Goal: Task Accomplishment & Management: Use online tool/utility

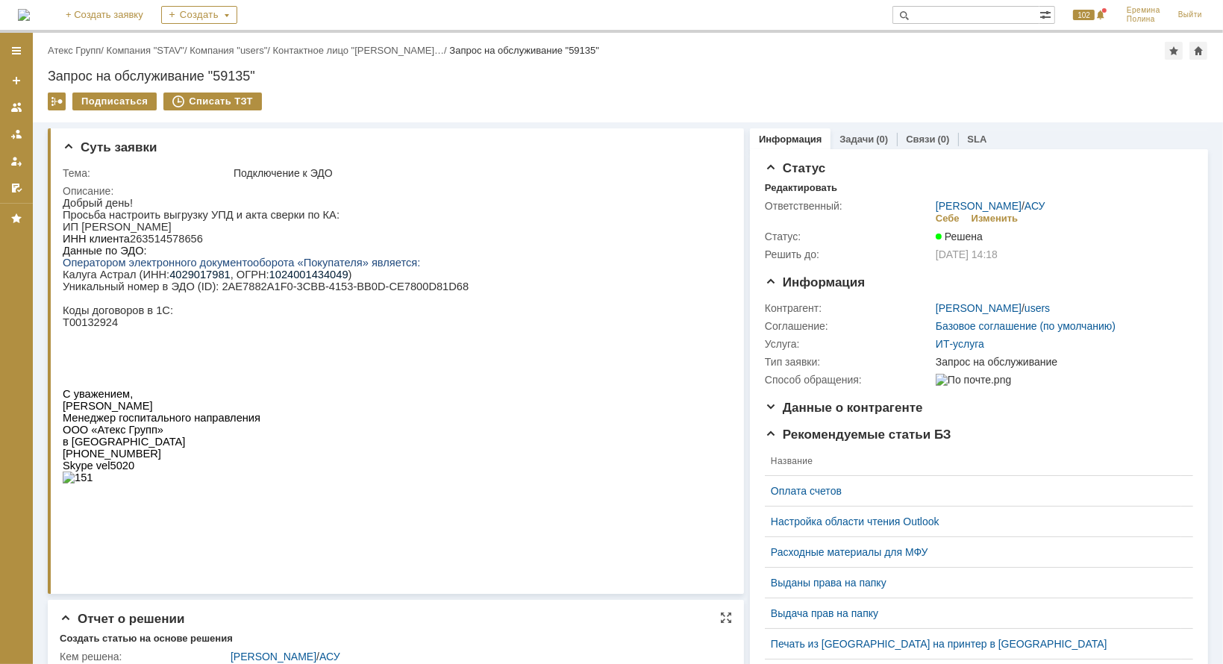
click at [640, 626] on div "Отчет о решении" at bounding box center [396, 619] width 672 height 15
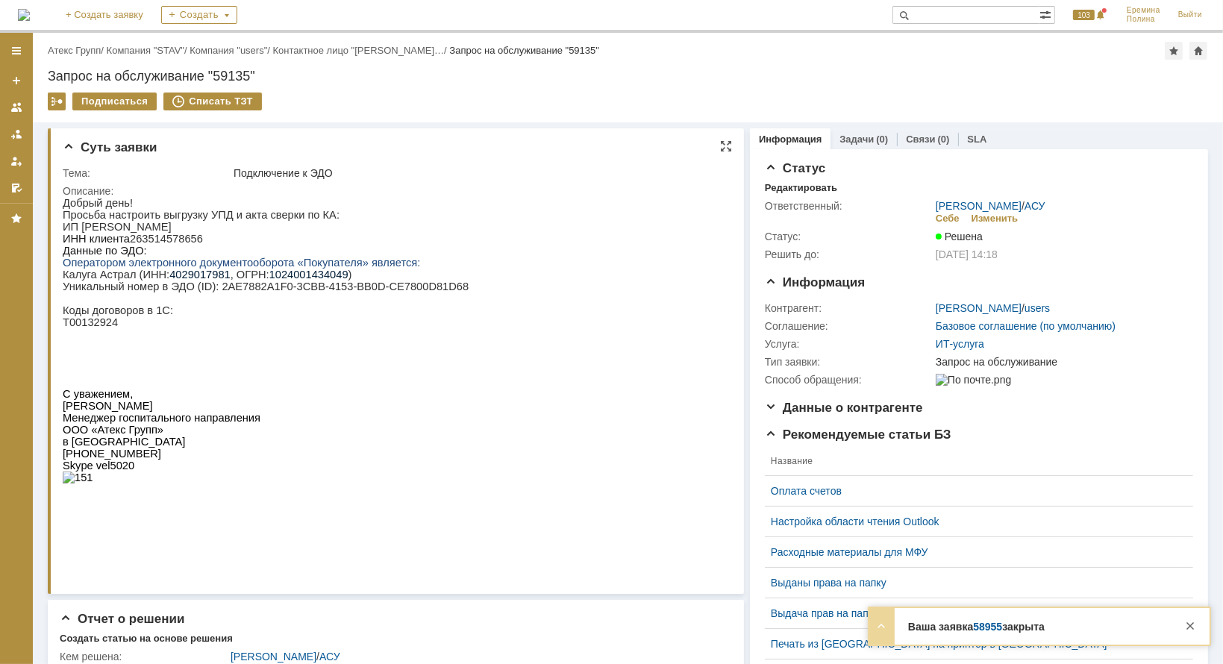
click at [119, 340] on p at bounding box center [265, 334] width 406 height 12
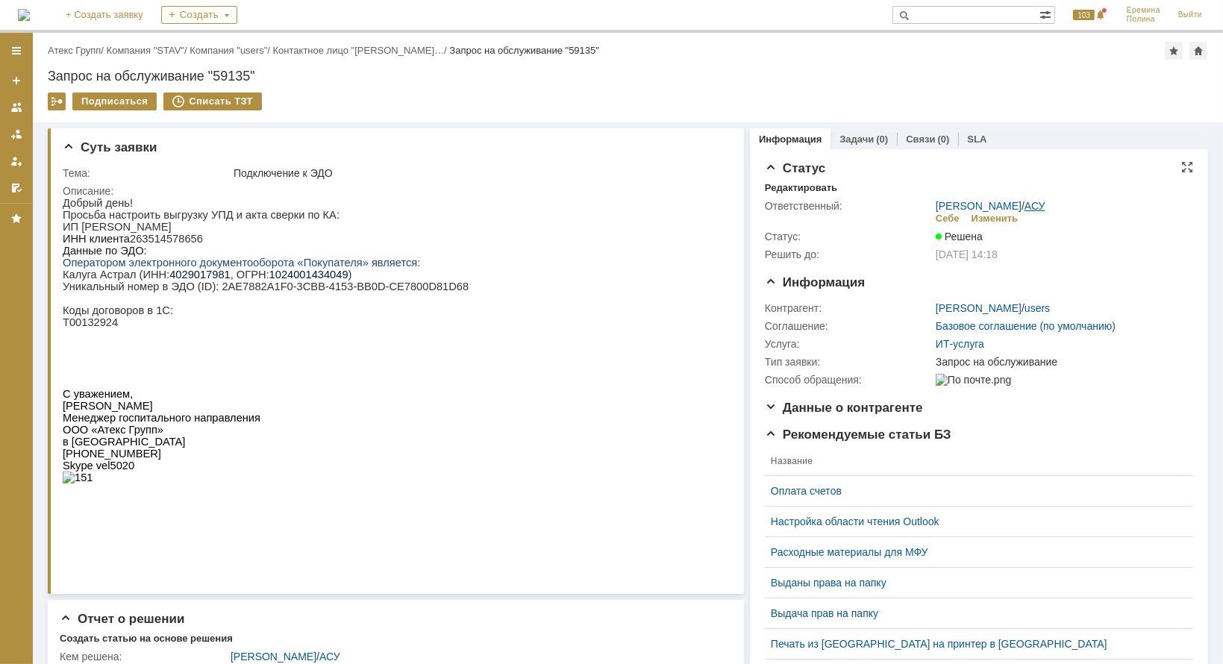
click at [1024, 209] on link "АСУ" at bounding box center [1034, 206] width 21 height 12
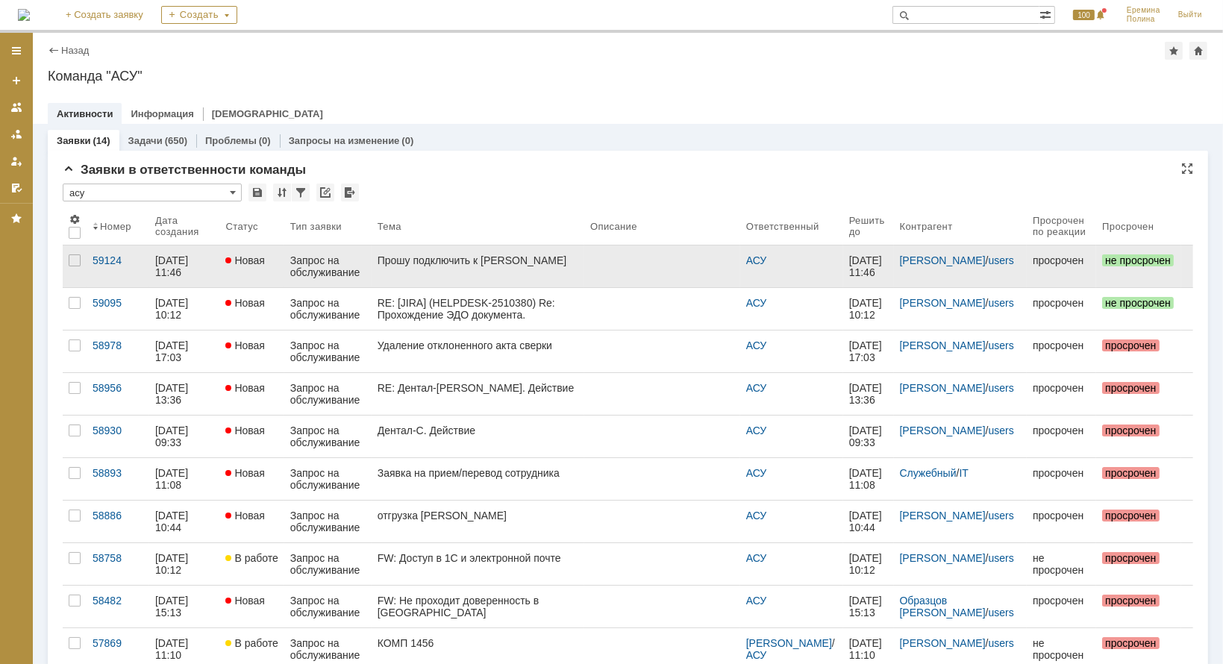
click at [490, 265] on div "Прошу подключить к [PERSON_NAME]" at bounding box center [478, 260] width 201 height 12
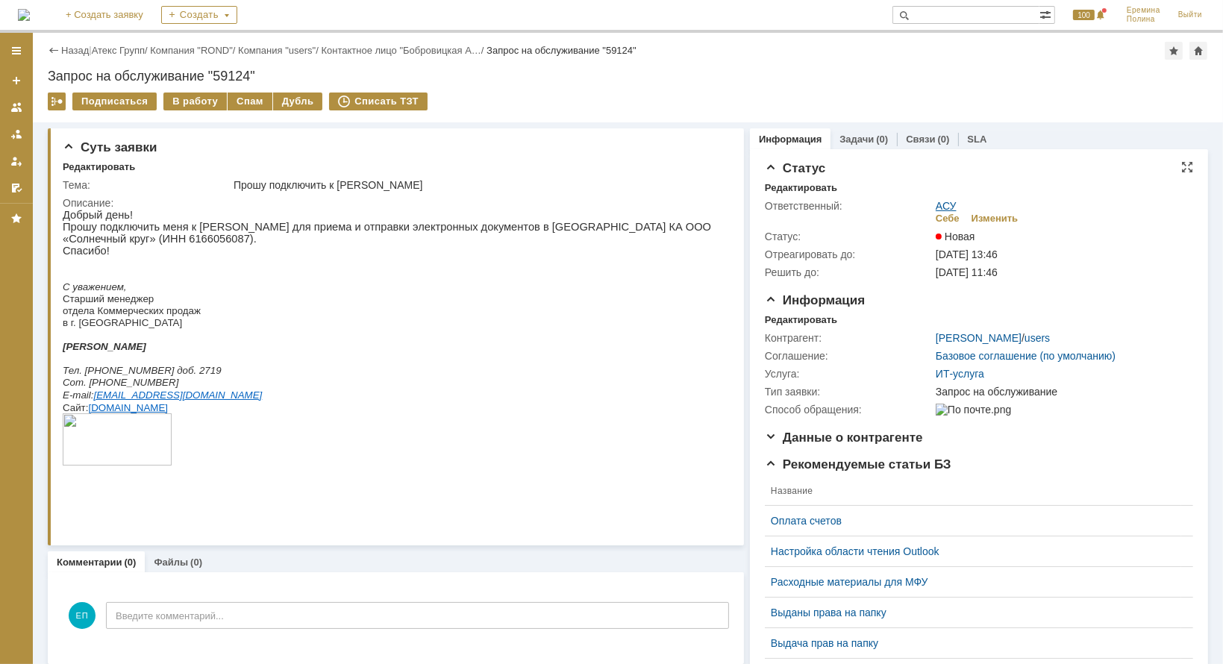
click at [936, 207] on link "АСУ" at bounding box center [946, 206] width 21 height 12
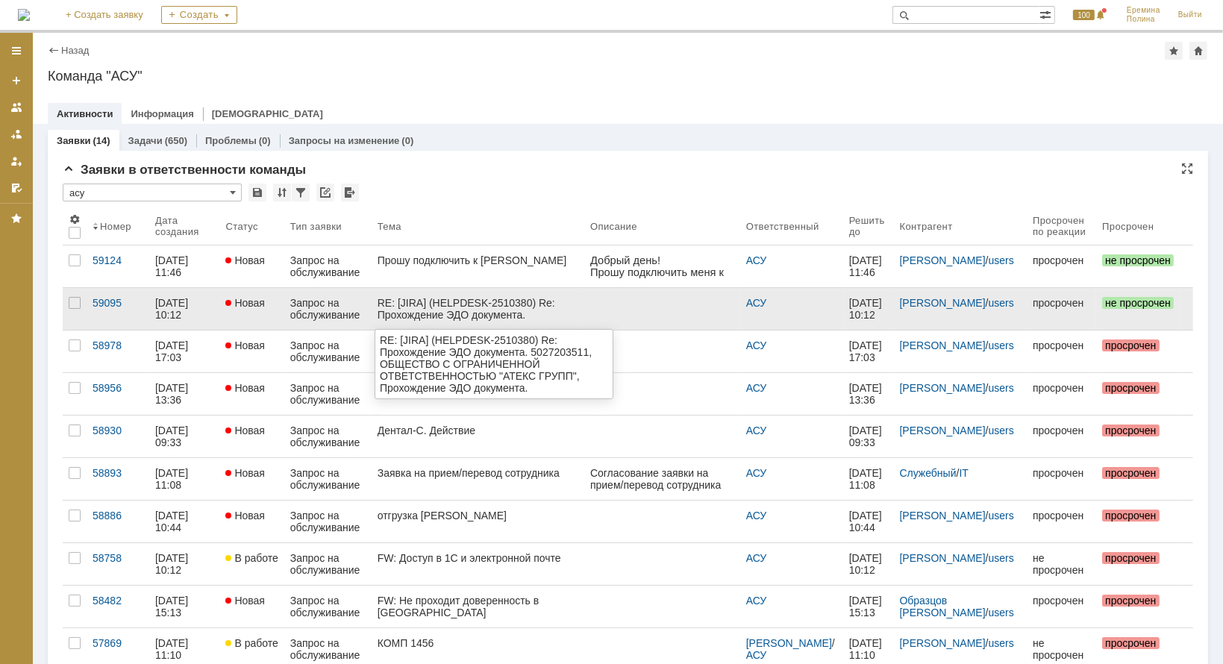
click at [498, 316] on div "RE: [JIRA] (HELPDESK-2510380) Re: Прохождение ЭДО документа. 5027203511, ОБЩЕСТ…" at bounding box center [478, 309] width 201 height 24
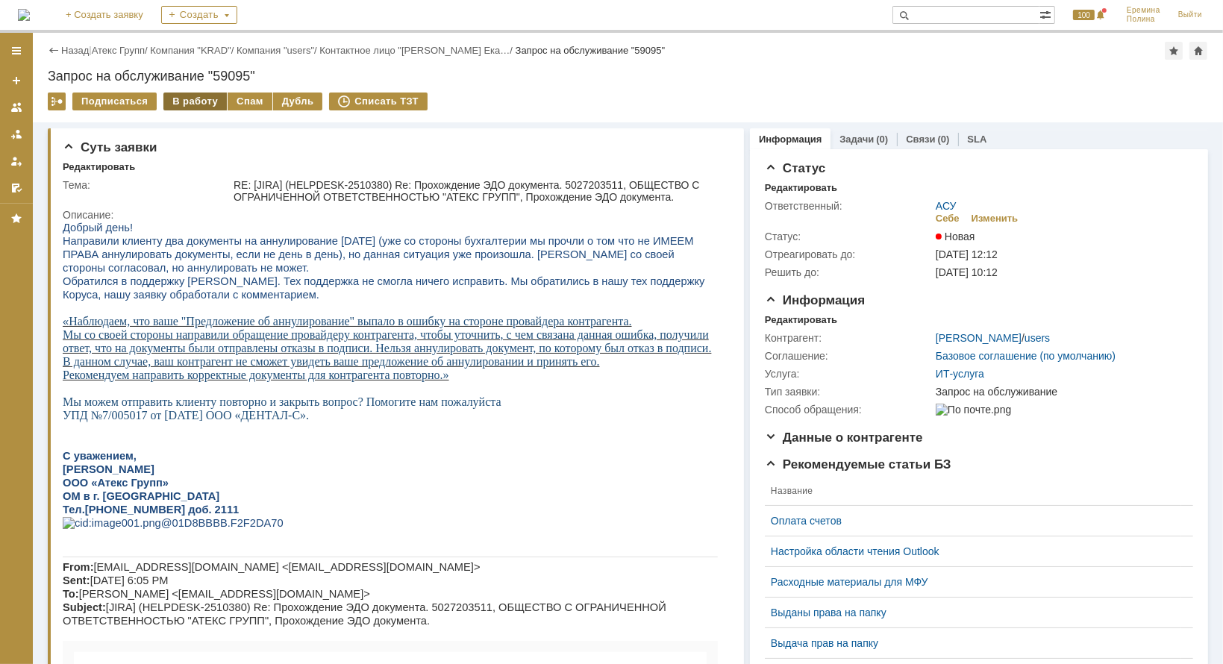
click at [185, 101] on div "В работу" at bounding box center [194, 102] width 63 height 18
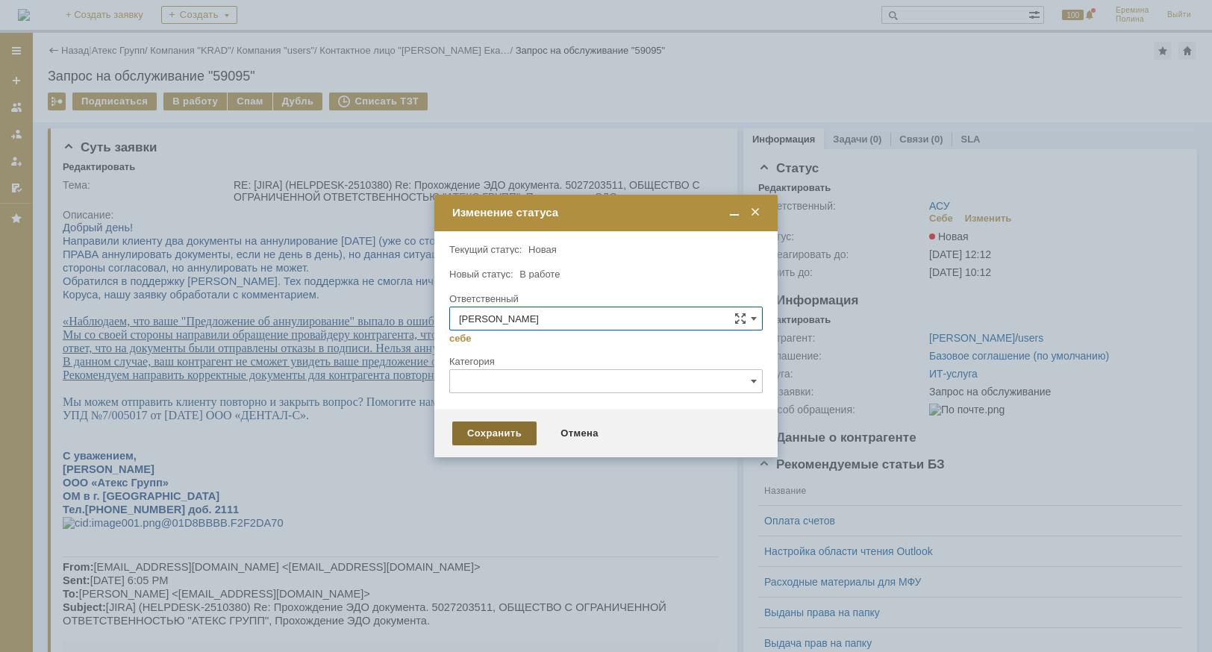
click at [472, 440] on div "Сохранить" at bounding box center [494, 434] width 84 height 24
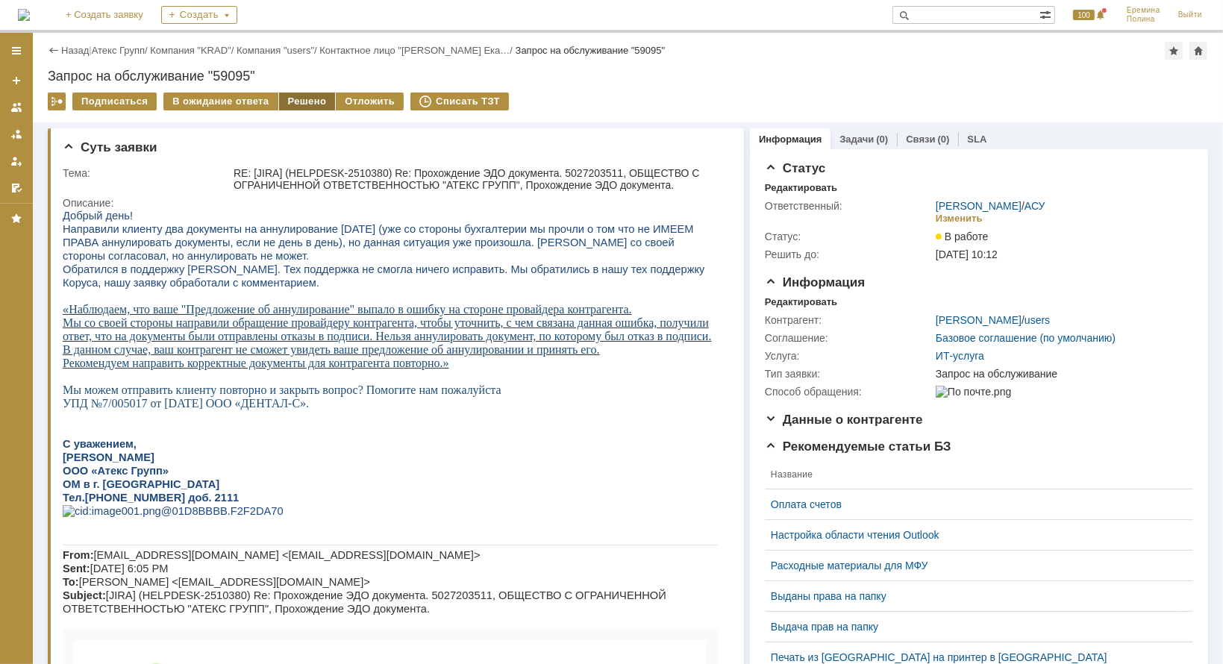
click at [286, 102] on div "Решено" at bounding box center [307, 102] width 57 height 18
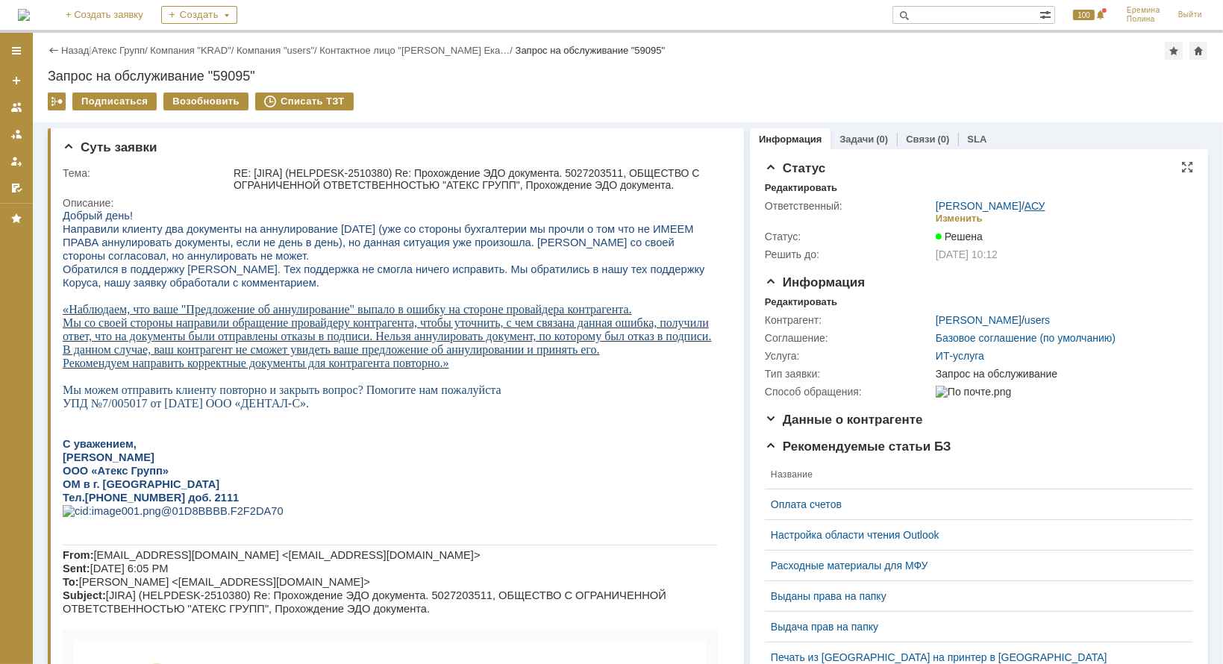
click at [1026, 208] on link "АСУ" at bounding box center [1034, 206] width 21 height 12
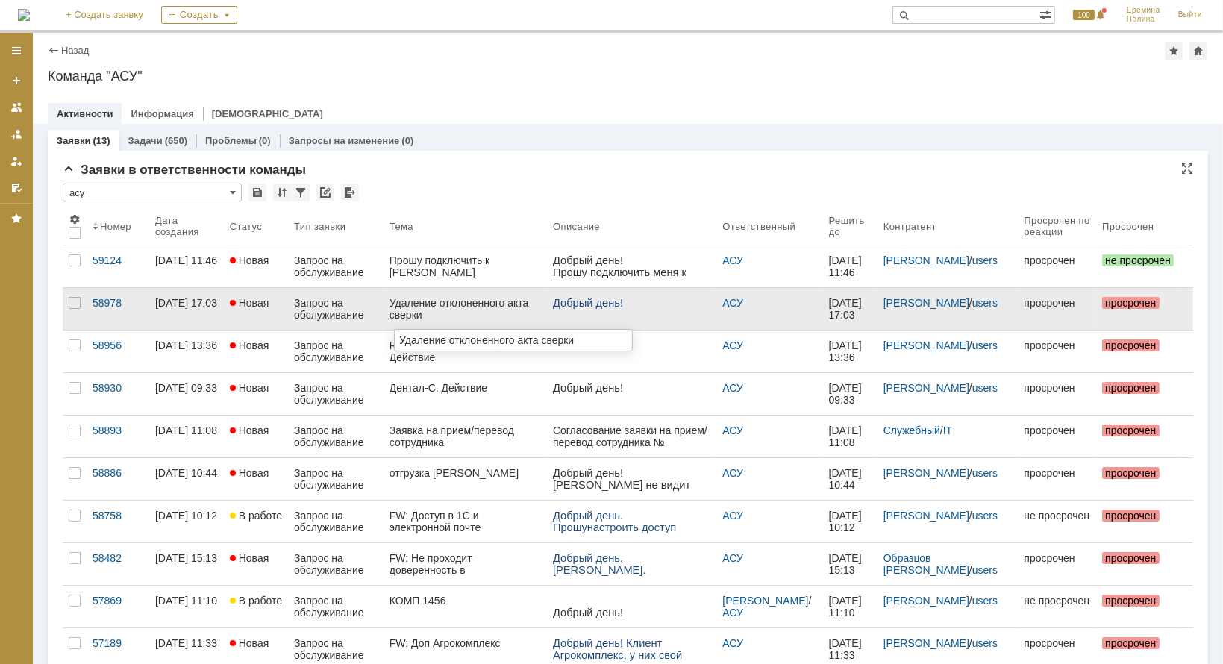
click at [489, 308] on div "Удаление отклоненного акта сверки" at bounding box center [464, 309] width 151 height 24
